Goal: Find specific page/section: Find specific page/section

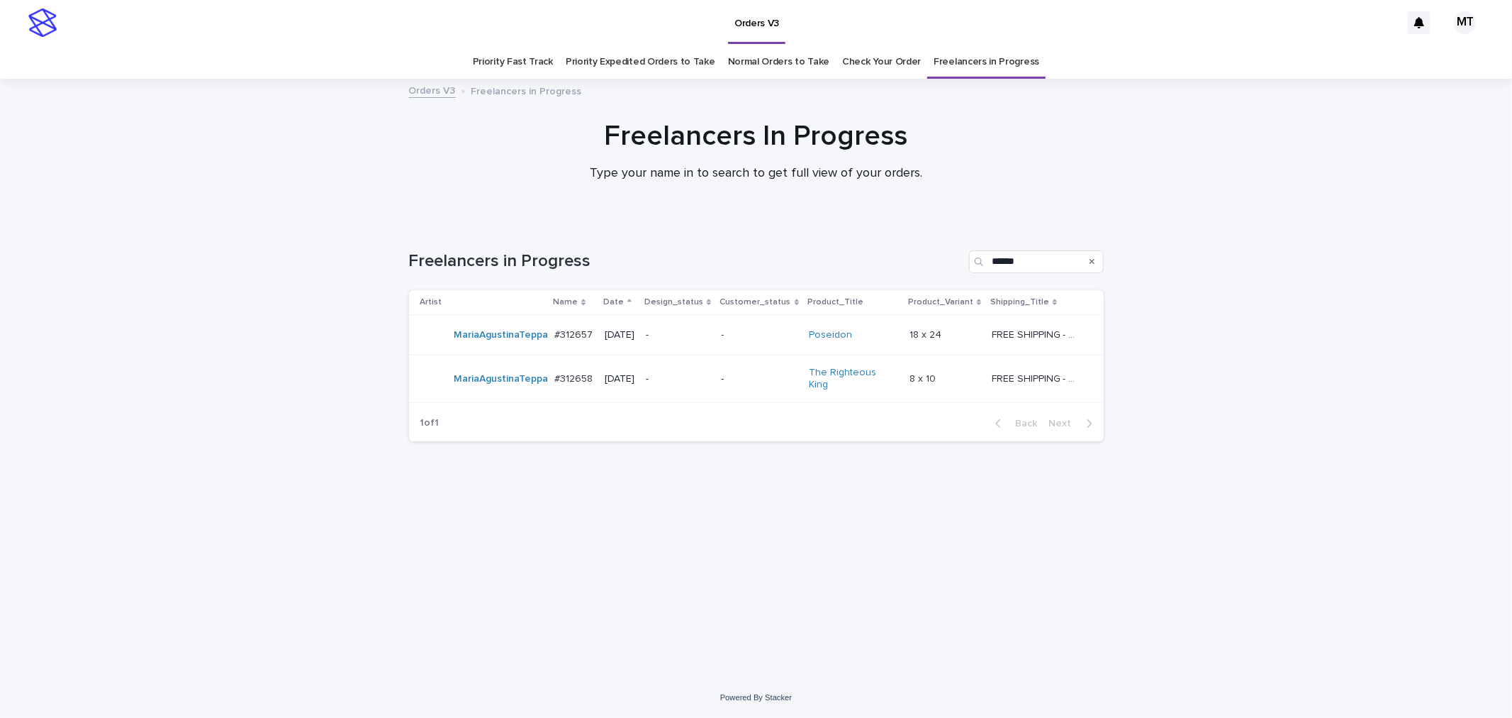
click at [739, 338] on p "-" at bounding box center [760, 335] width 77 height 12
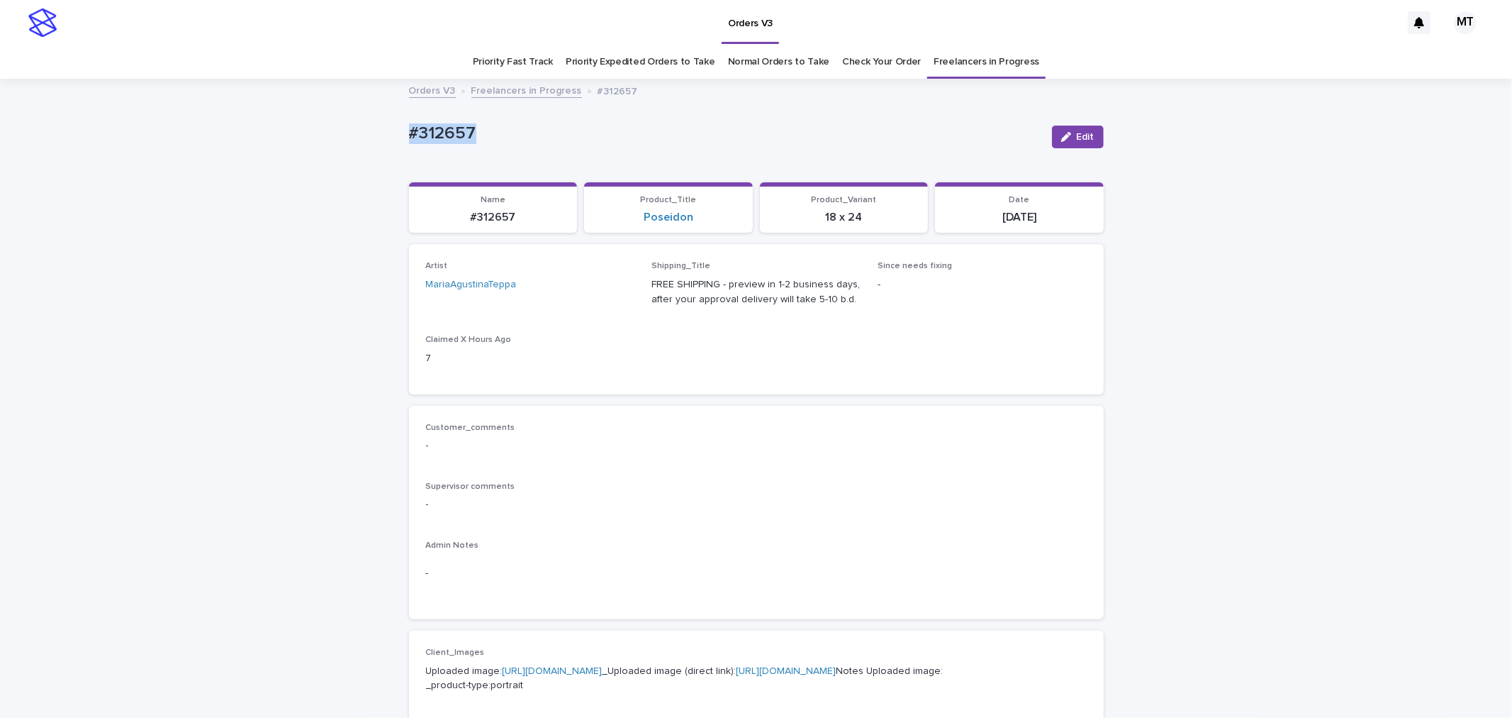
drag, startPoint x: 472, startPoint y: 132, endPoint x: 406, endPoint y: 138, distance: 66.3
click at [409, 138] on p "#312657" at bounding box center [725, 133] width 632 height 21
copy p "#312657"
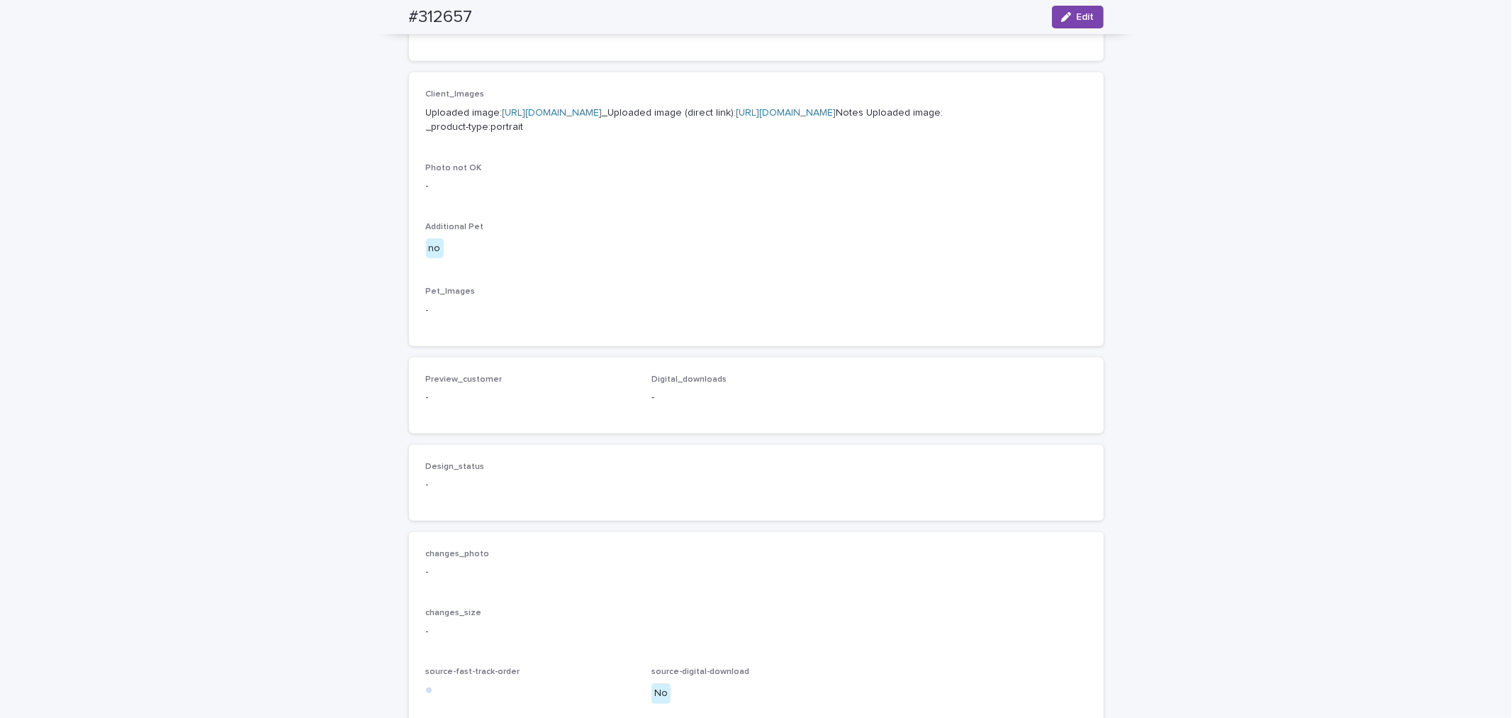
scroll to position [530, 0]
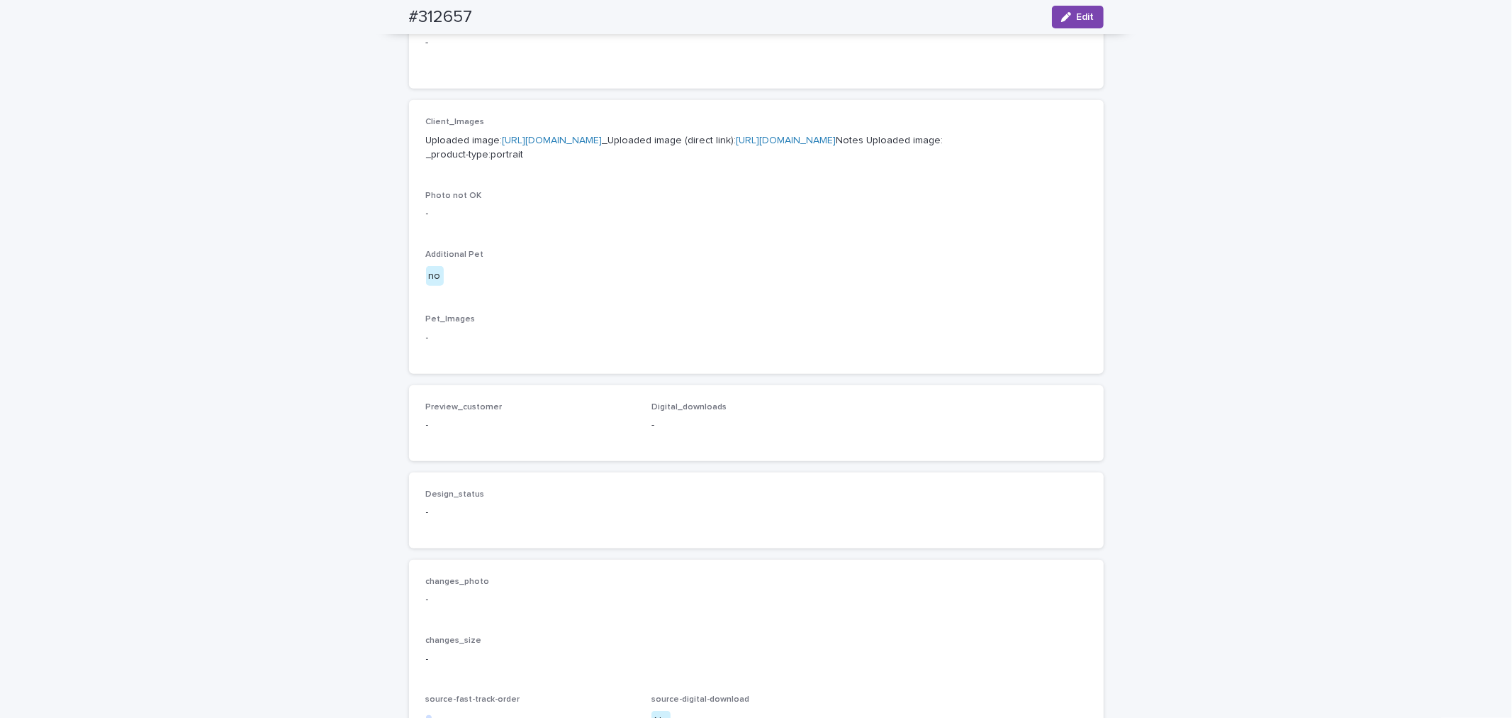
click at [603, 139] on link "[URL][DOMAIN_NAME]" at bounding box center [553, 140] width 100 height 10
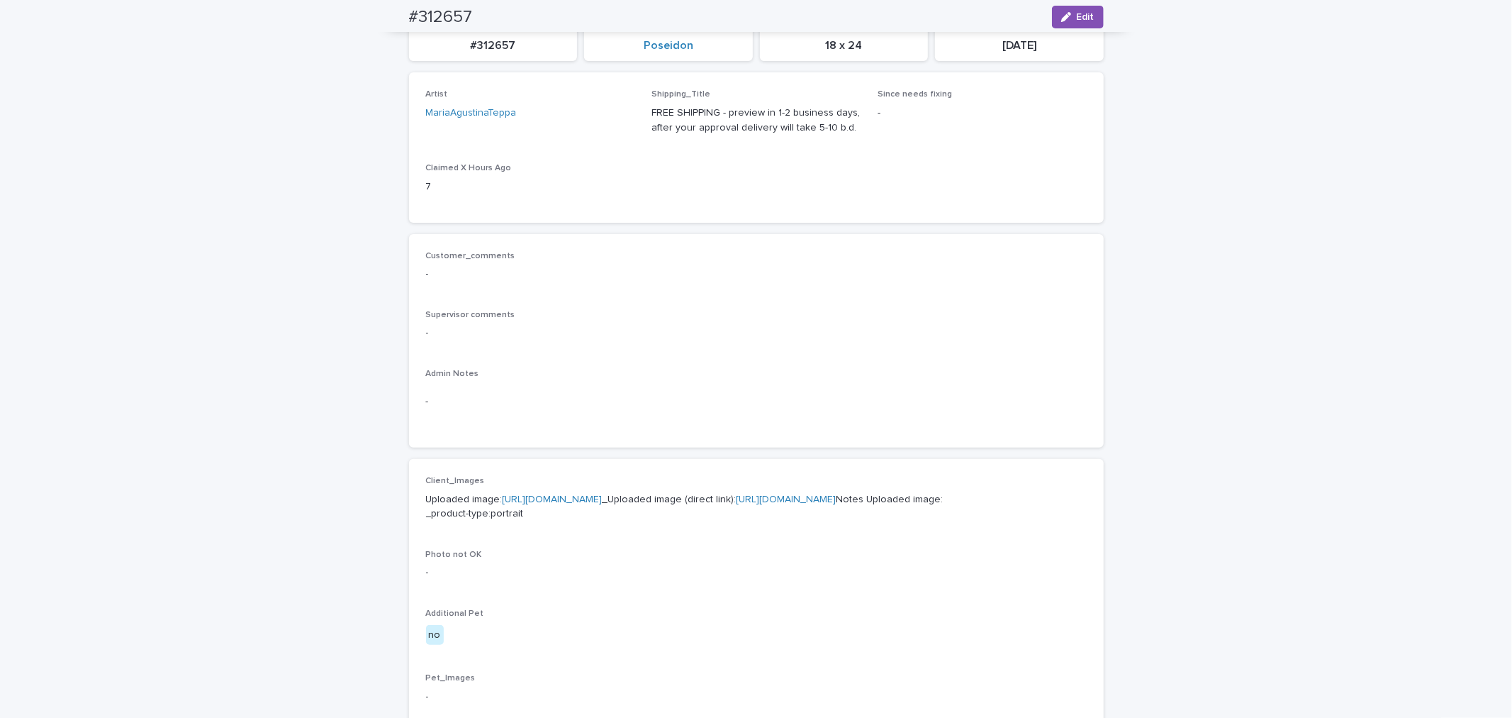
scroll to position [0, 0]
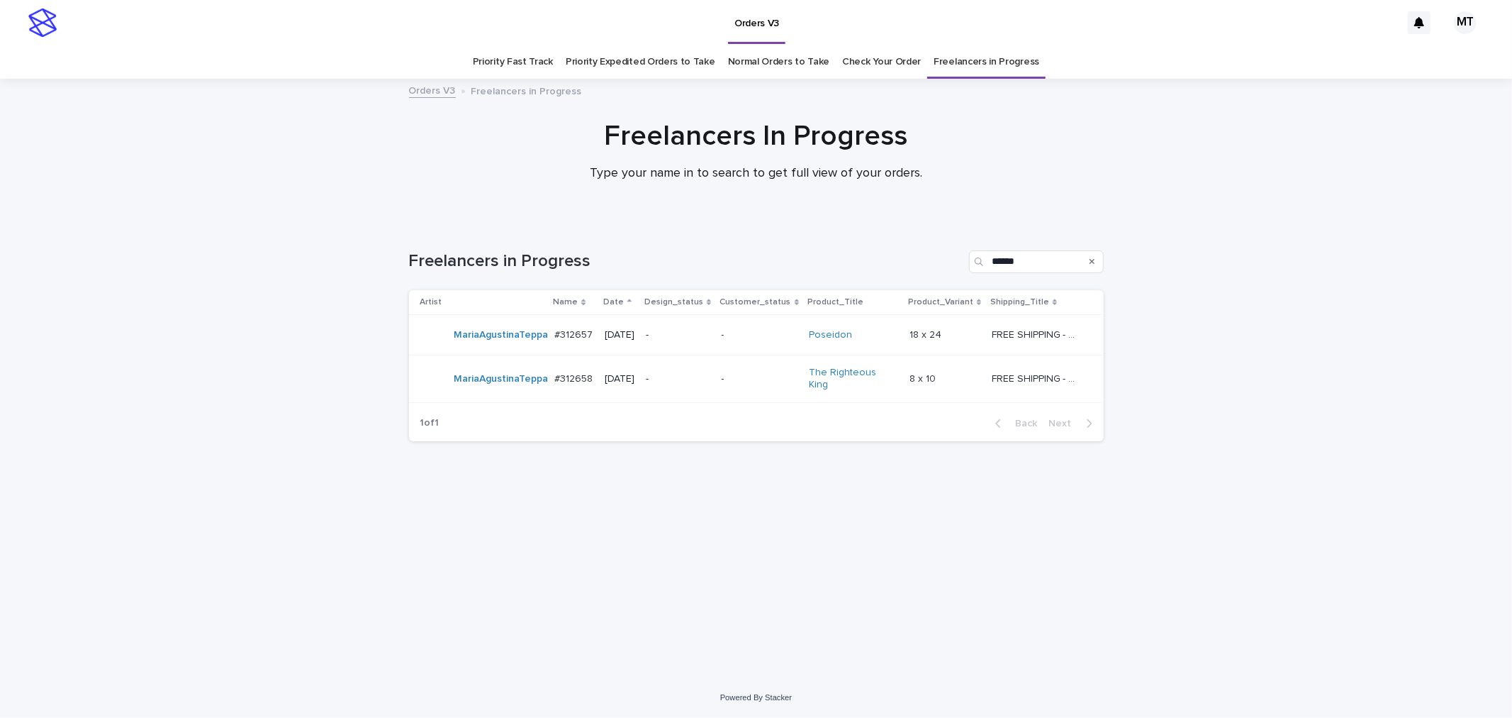
click at [741, 381] on div "-" at bounding box center [760, 378] width 77 height 23
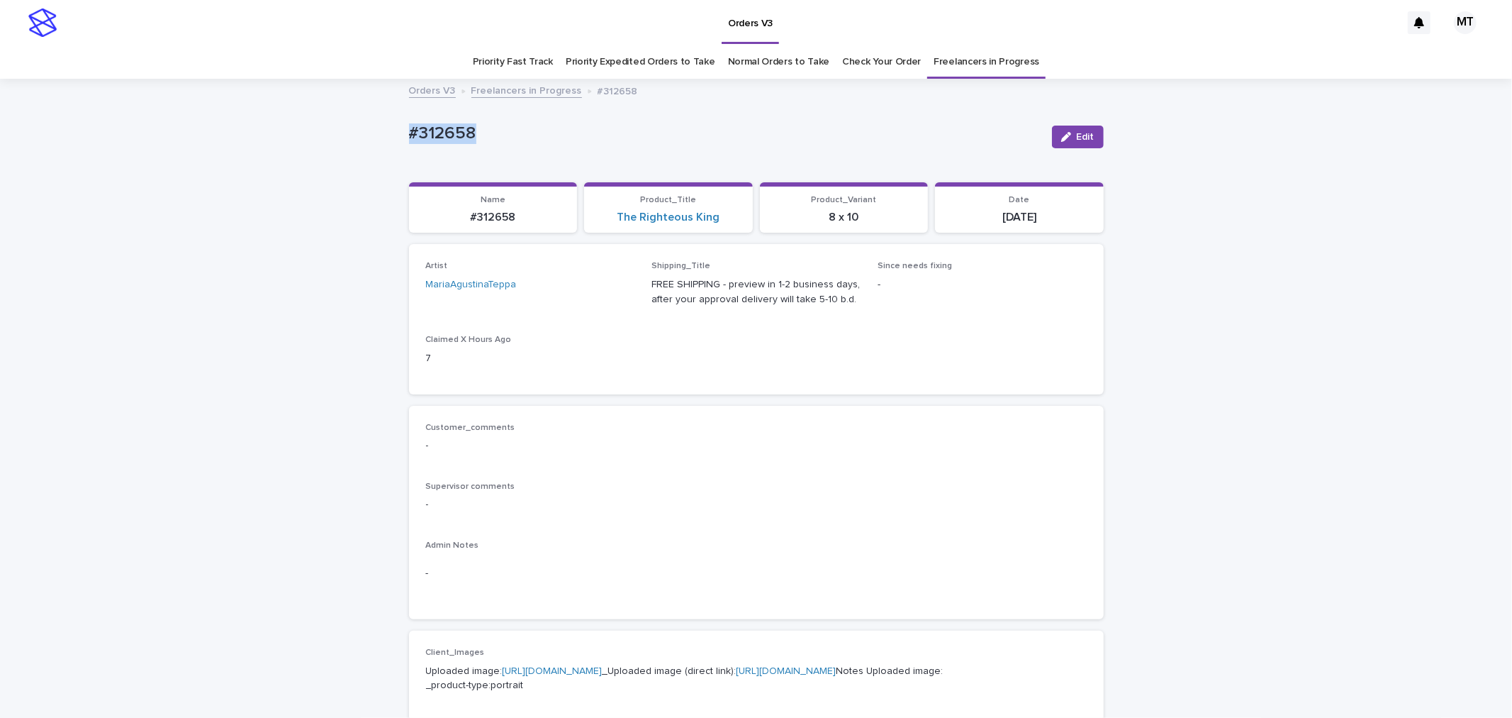
drag, startPoint x: 491, startPoint y: 128, endPoint x: 381, endPoint y: 138, distance: 109.6
click at [381, 138] on div "Loading... Saving… Loading... Saving… #312658 Edit #312658 Edit Sorry, there wa…" at bounding box center [756, 726] width 1512 height 1292
copy p "#312658"
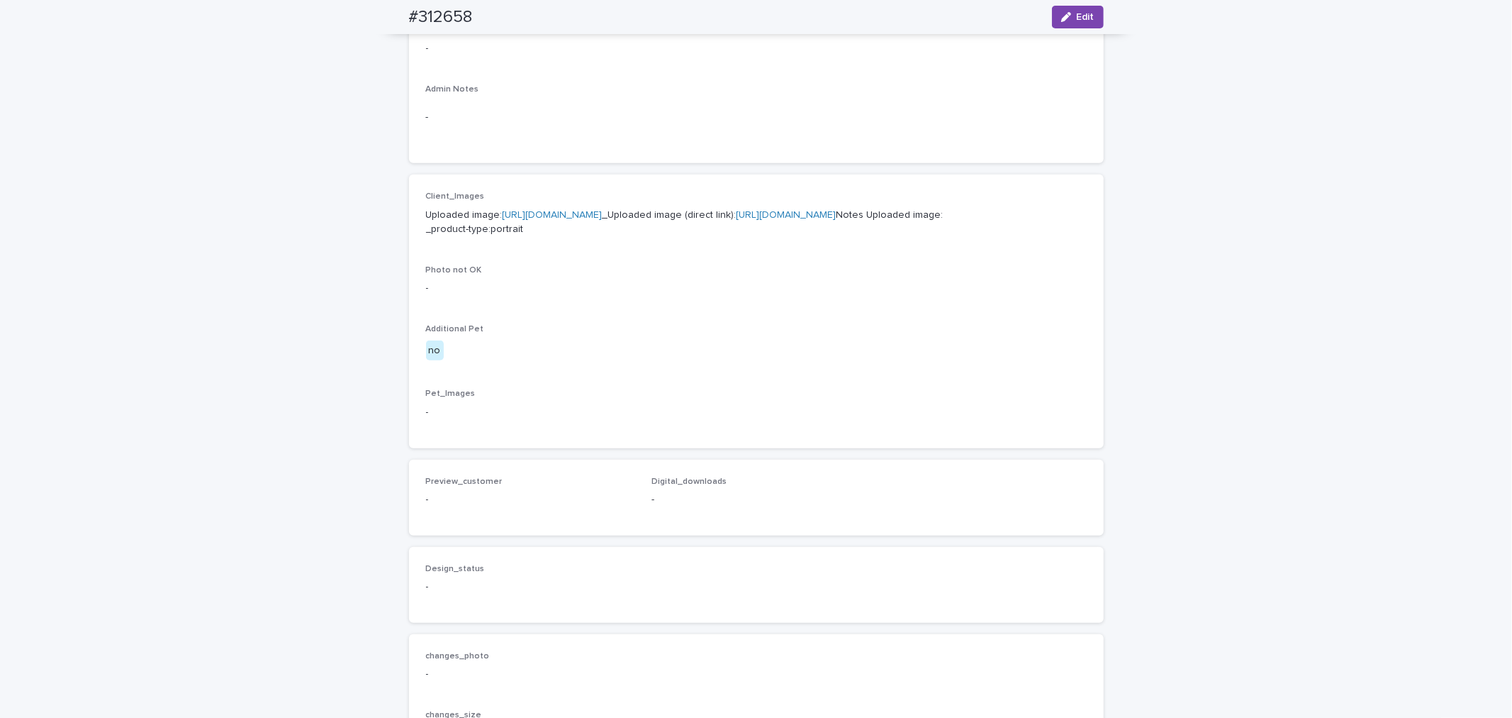
scroll to position [373, 0]
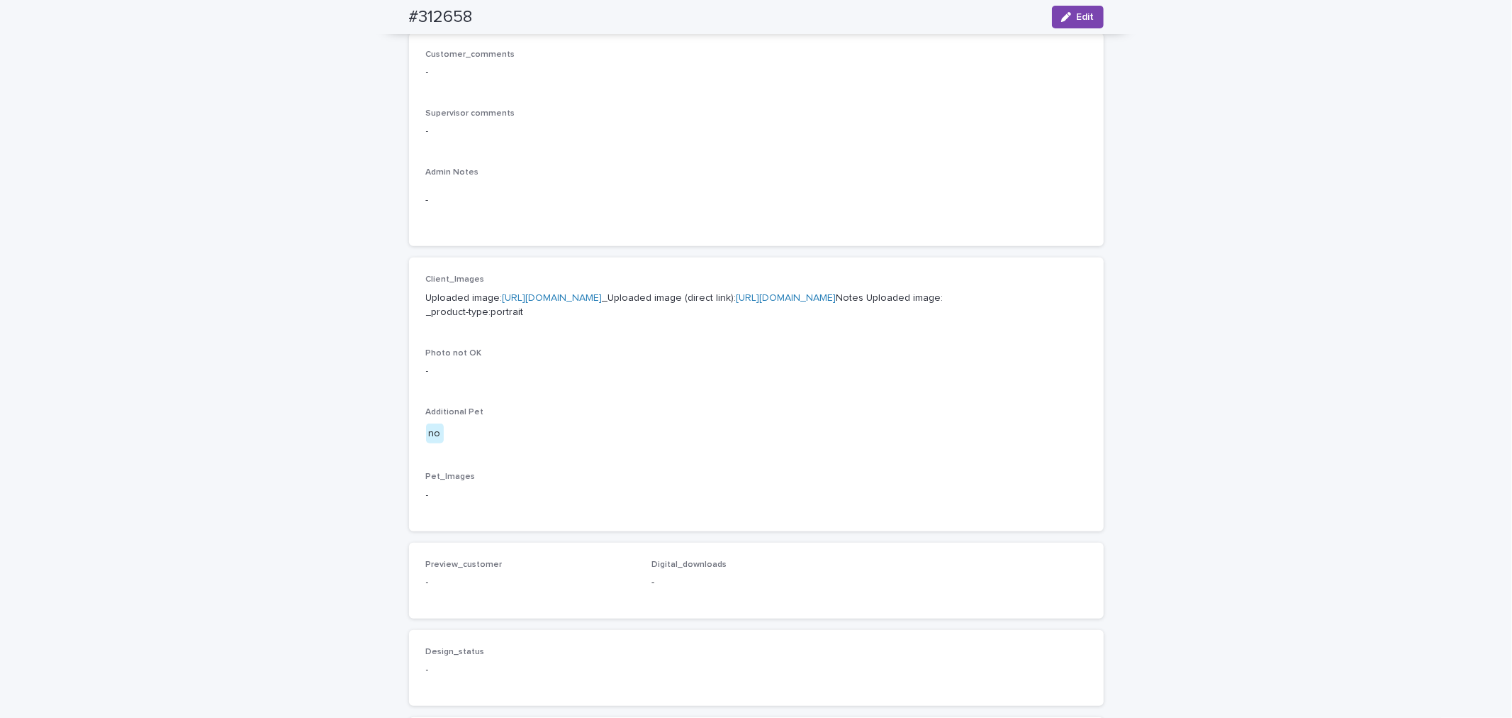
click at [603, 296] on link "[URL][DOMAIN_NAME]" at bounding box center [553, 298] width 100 height 10
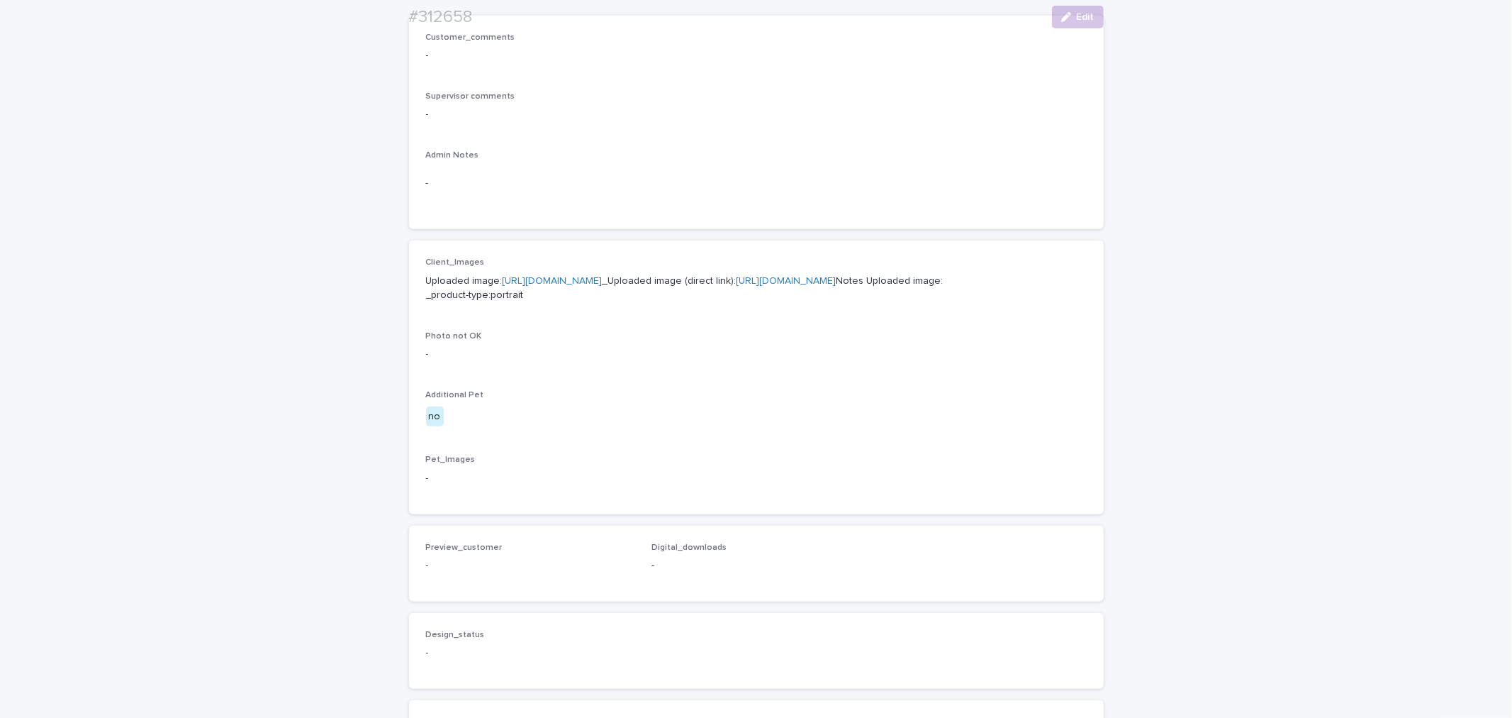
scroll to position [394, 0]
